Goal: Transaction & Acquisition: Purchase product/service

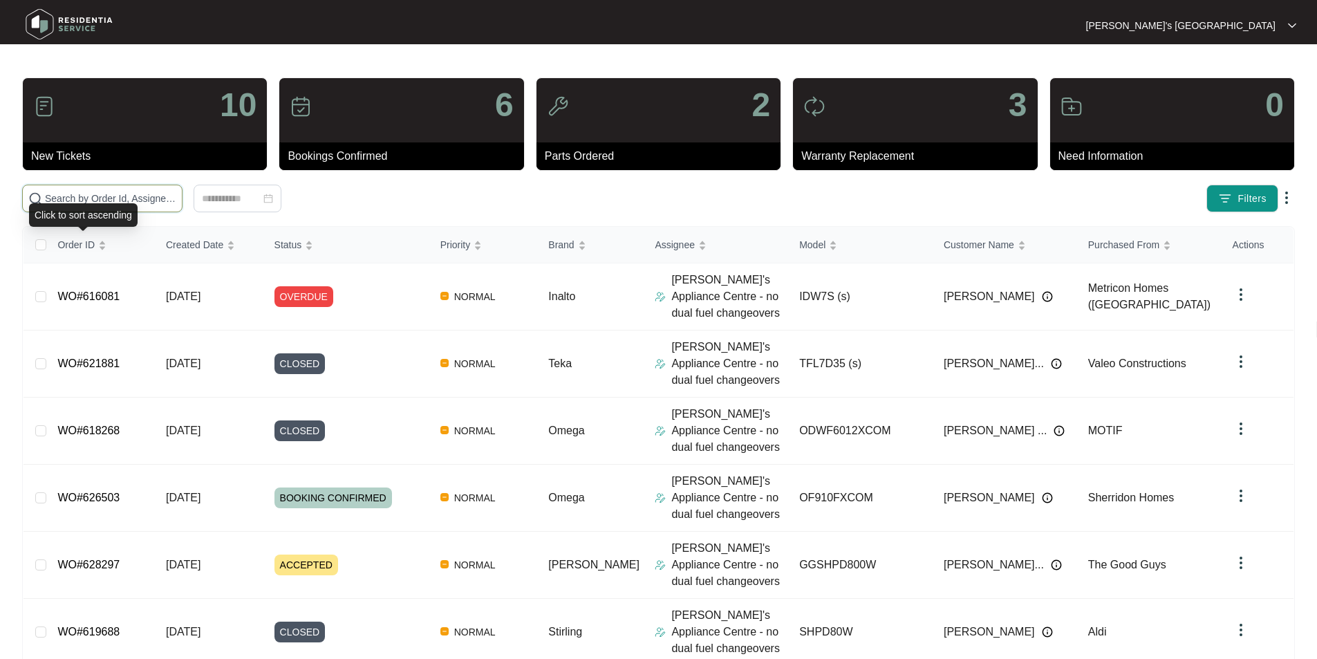
click at [152, 194] on input "text" at bounding box center [110, 198] width 131 height 15
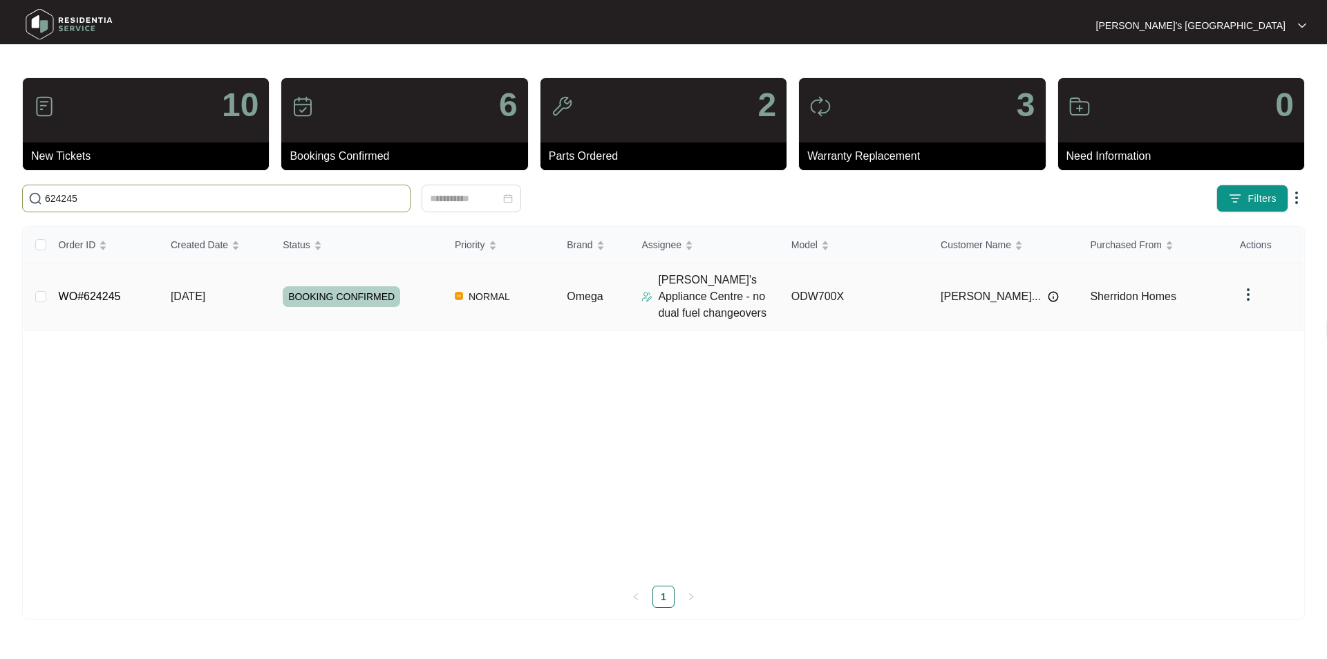
type input "624245"
click at [97, 296] on link "WO#624245" at bounding box center [90, 296] width 62 height 12
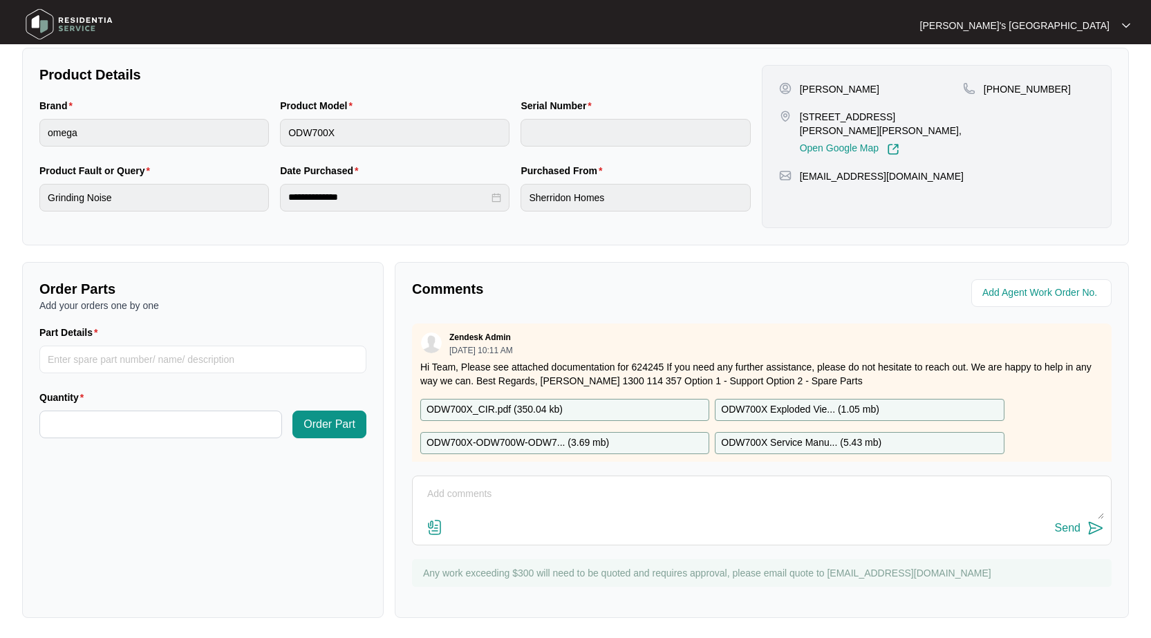
scroll to position [279, 0]
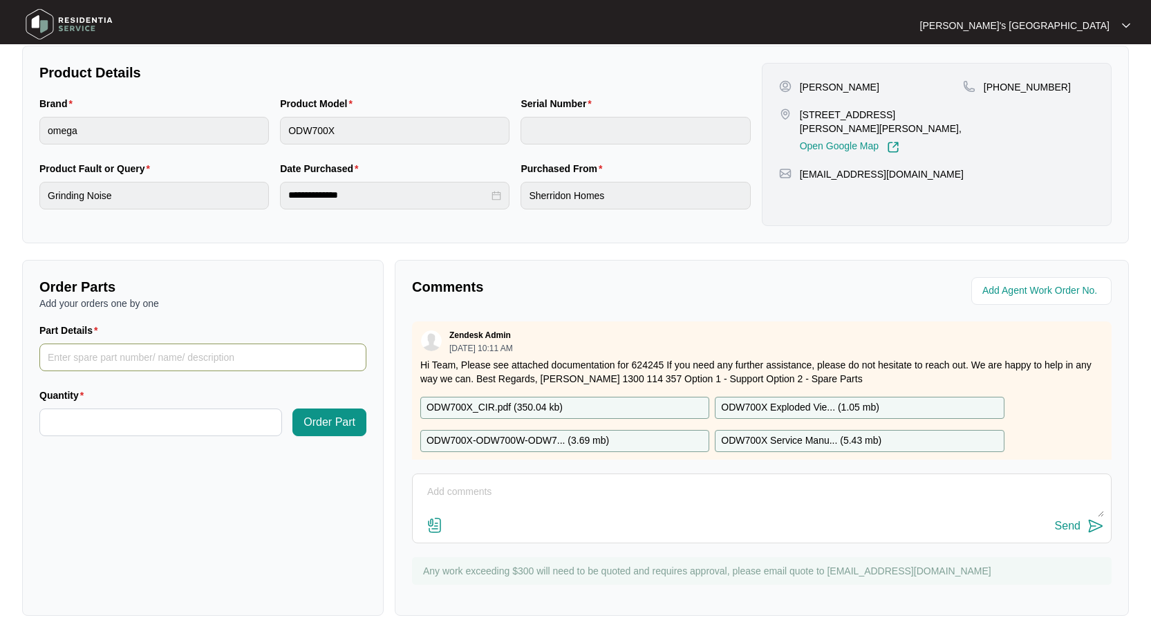
click at [102, 357] on input "Part Details" at bounding box center [202, 358] width 327 height 28
paste input "17476000008302"
type input "17476000008302 pump"
type input "*"
click at [286, 422] on div "Quantity *" at bounding box center [161, 420] width 254 height 65
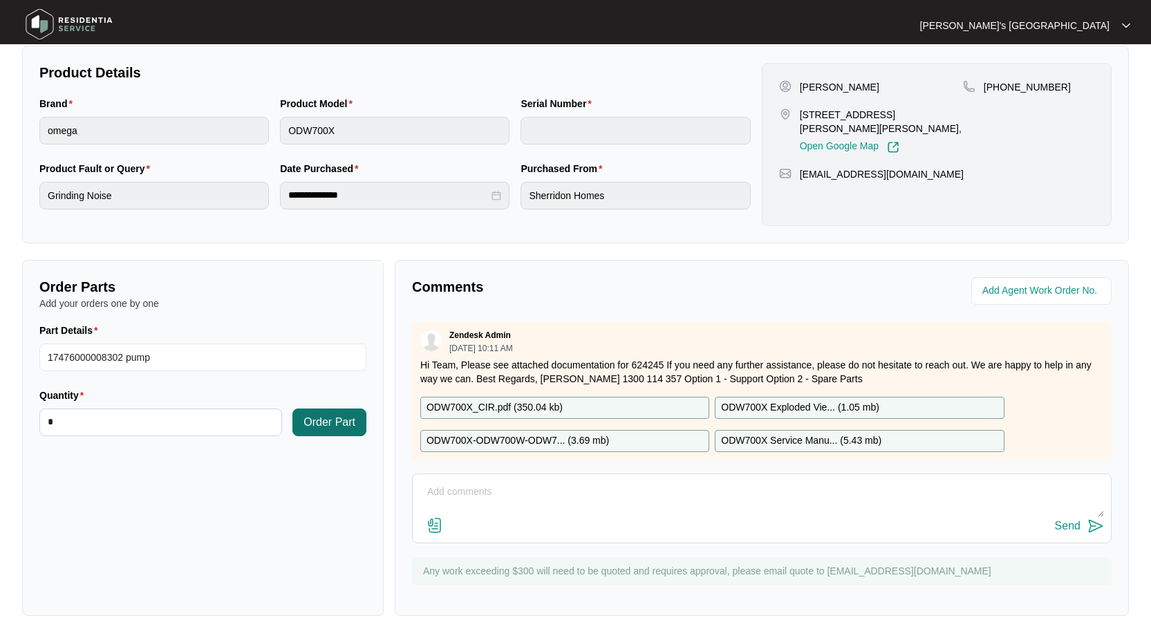
click at [299, 421] on button "Order Part" at bounding box center [329, 422] width 74 height 28
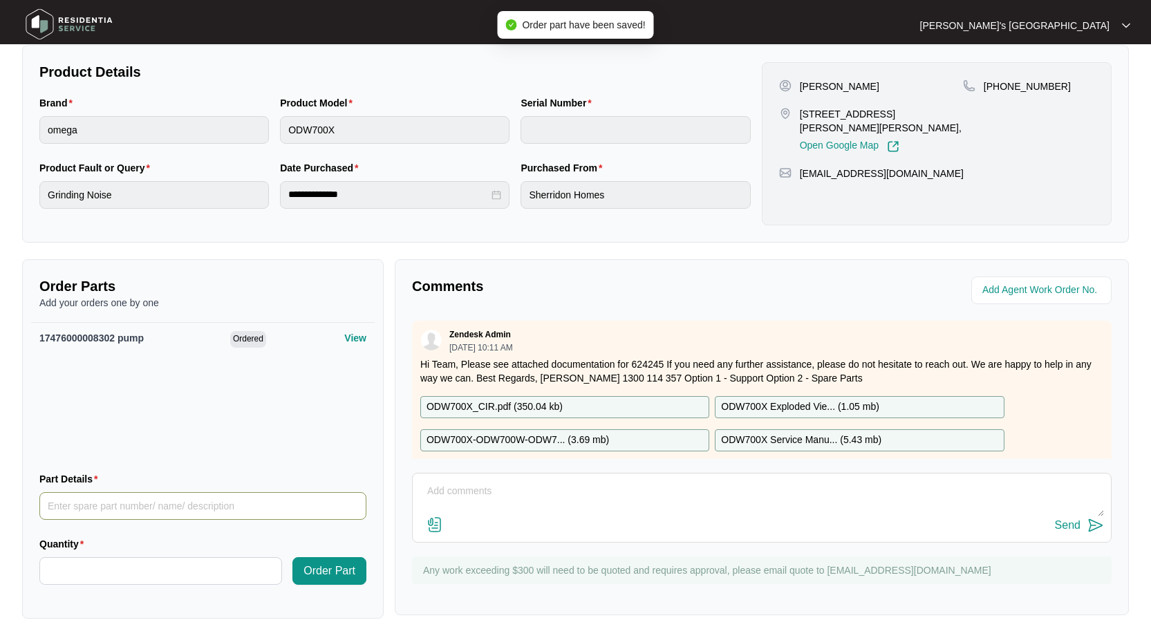
click at [129, 495] on input "Part Details" at bounding box center [202, 506] width 327 height 28
paste input "17476000007431"
type input "17476000007431 element"
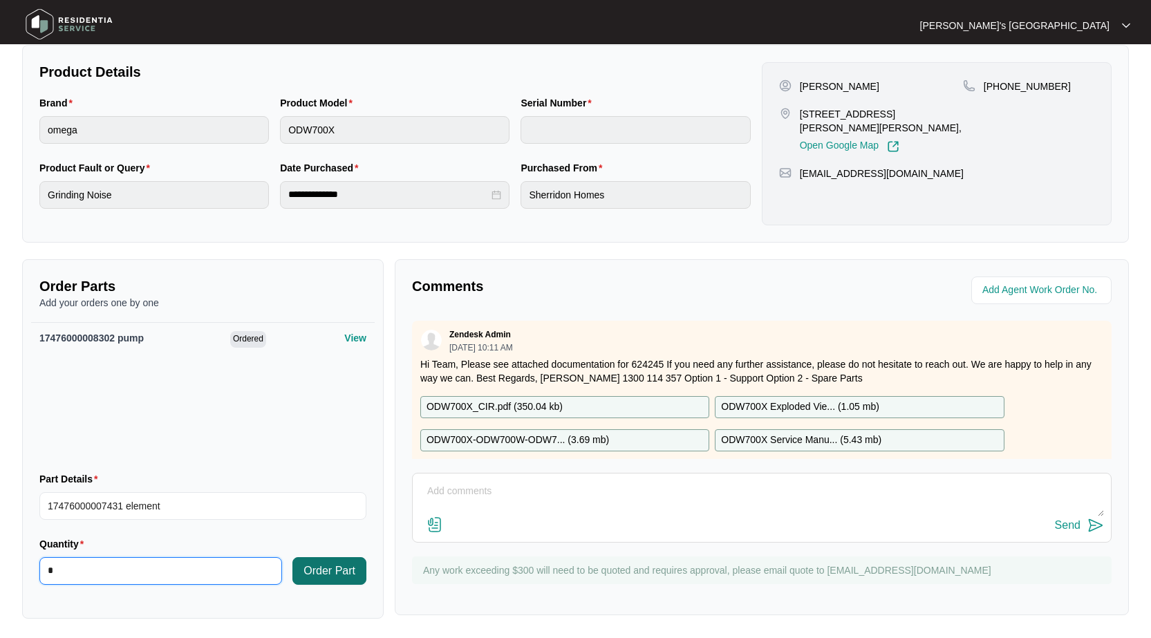
type input "*"
drag, startPoint x: 328, startPoint y: 567, endPoint x: 765, endPoint y: 458, distance: 450.3
click at [328, 568] on span "Order Part" at bounding box center [329, 571] width 52 height 17
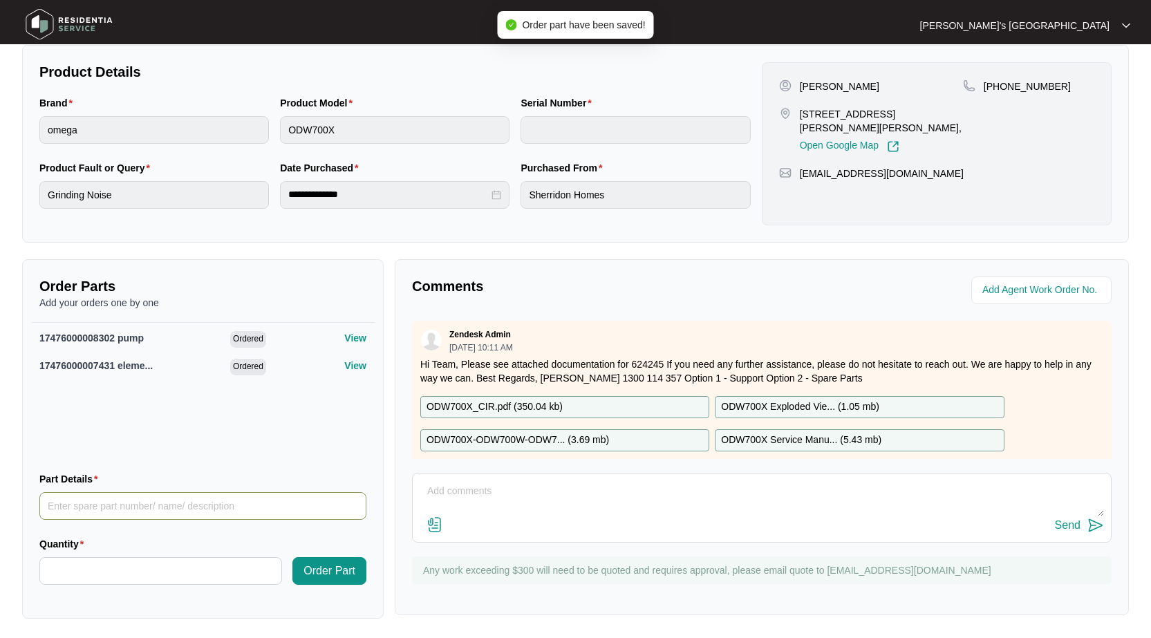
click at [241, 495] on input "Part Details" at bounding box center [202, 506] width 327 height 28
paste input "12976000000308"
type input "12976000000308 clamp"
type input "*"
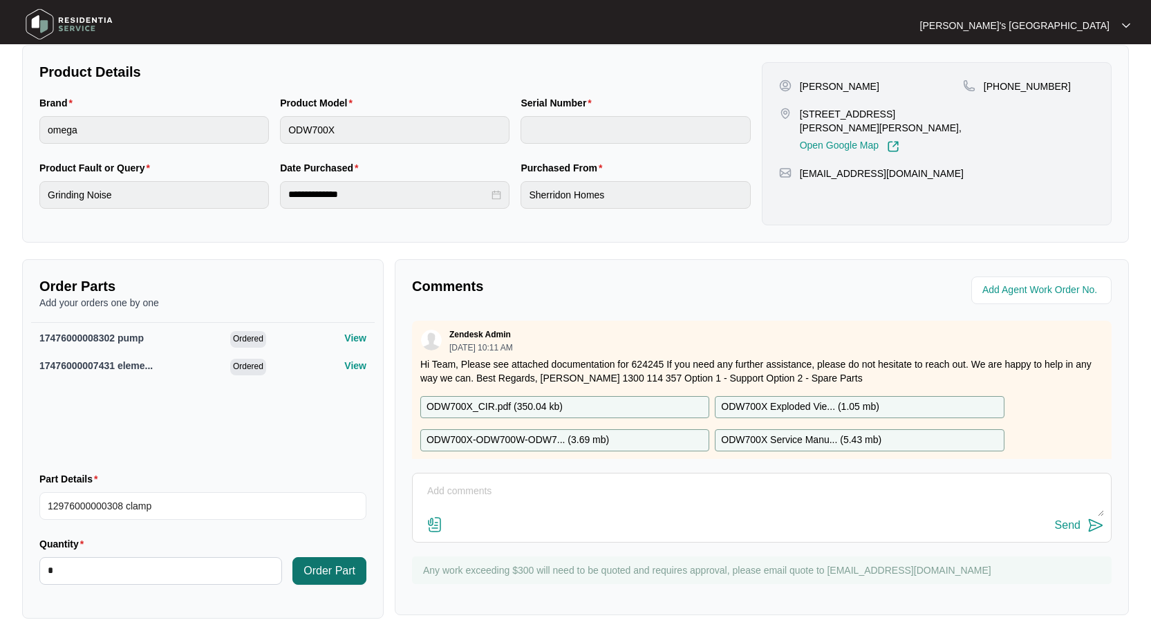
click at [314, 568] on span "Order Part" at bounding box center [329, 571] width 52 height 17
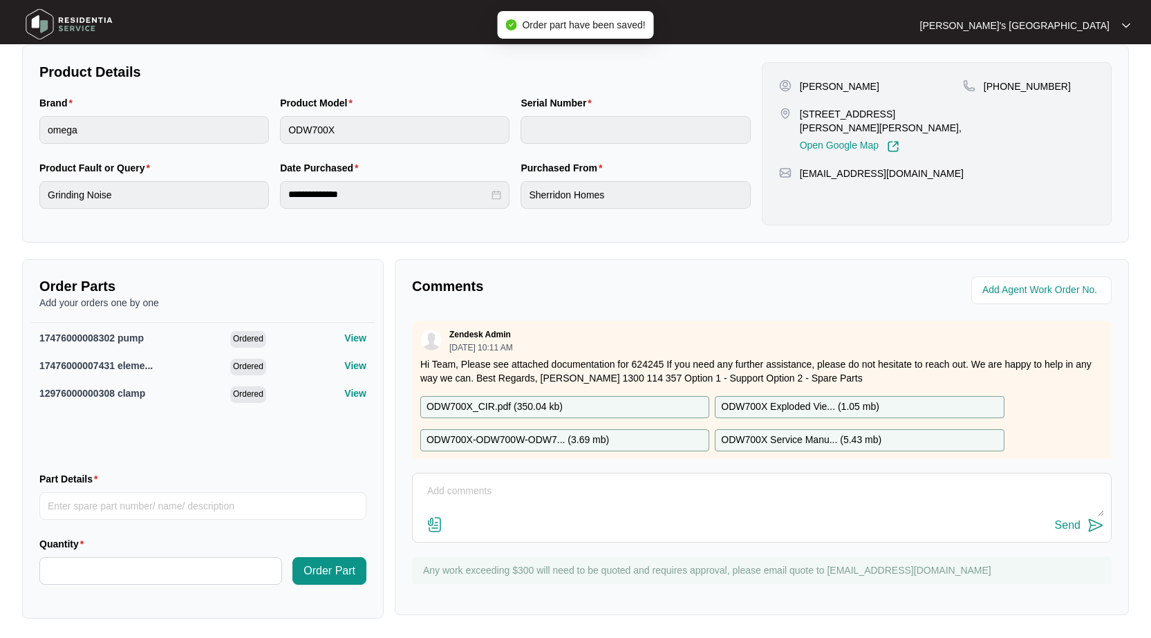
click at [214, 489] on div "Part Details" at bounding box center [202, 481] width 327 height 21
click at [220, 500] on input "Part Details" at bounding box center [202, 506] width 327 height 28
paste input "12176000018543"
type input "12176000018543 clamp"
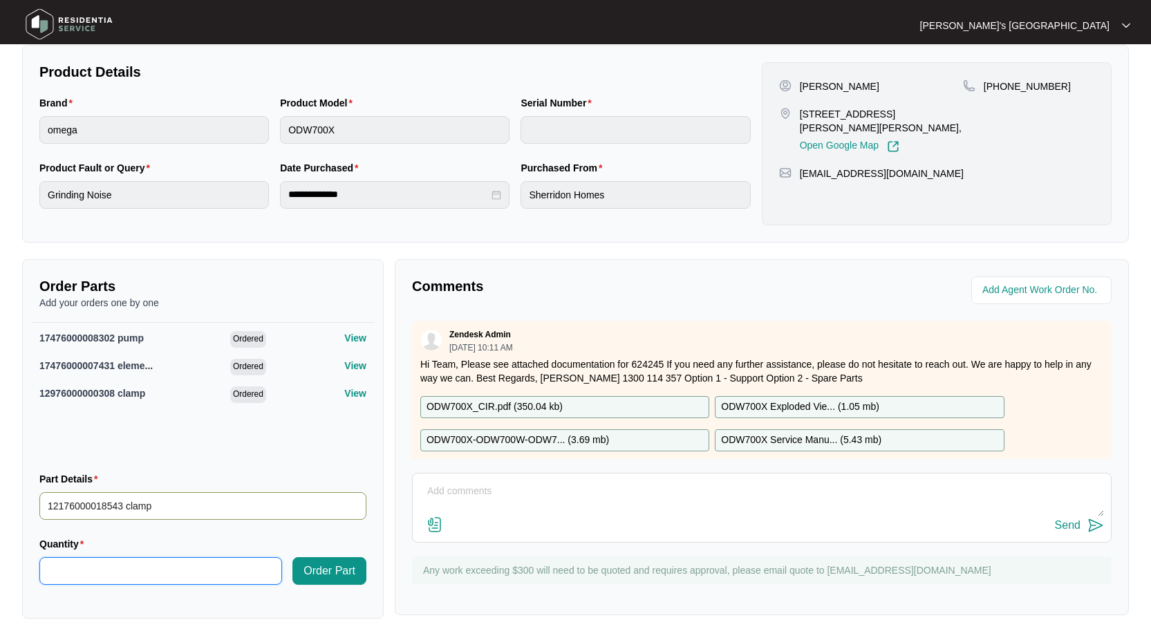
type input "*"
click at [310, 560] on button "Order Part" at bounding box center [329, 571] width 74 height 28
